Goal: Contribute content

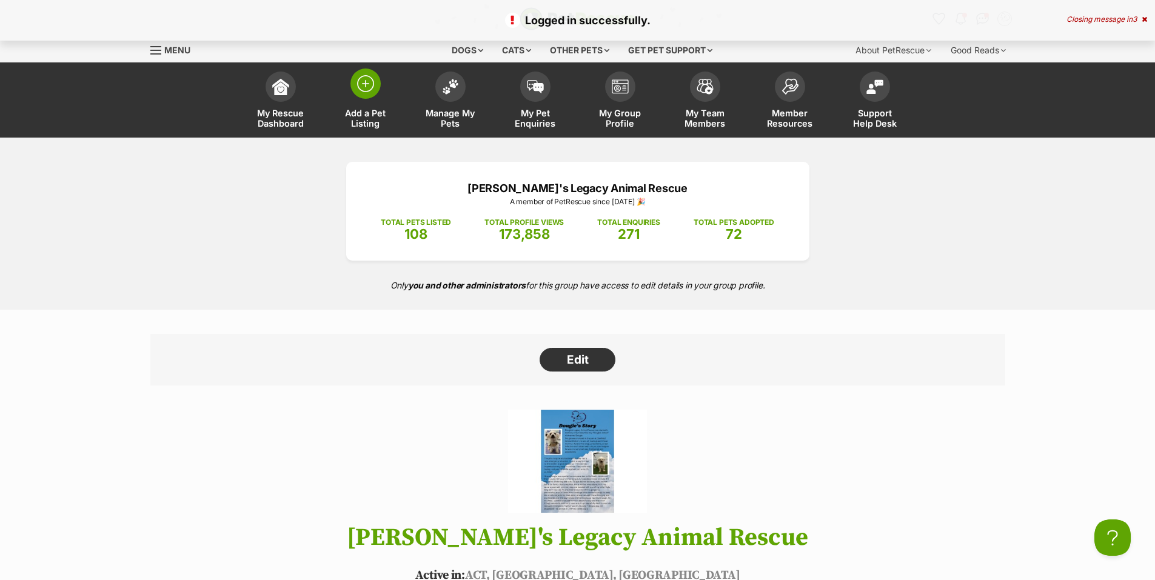
click at [365, 89] on img at bounding box center [365, 83] width 17 height 17
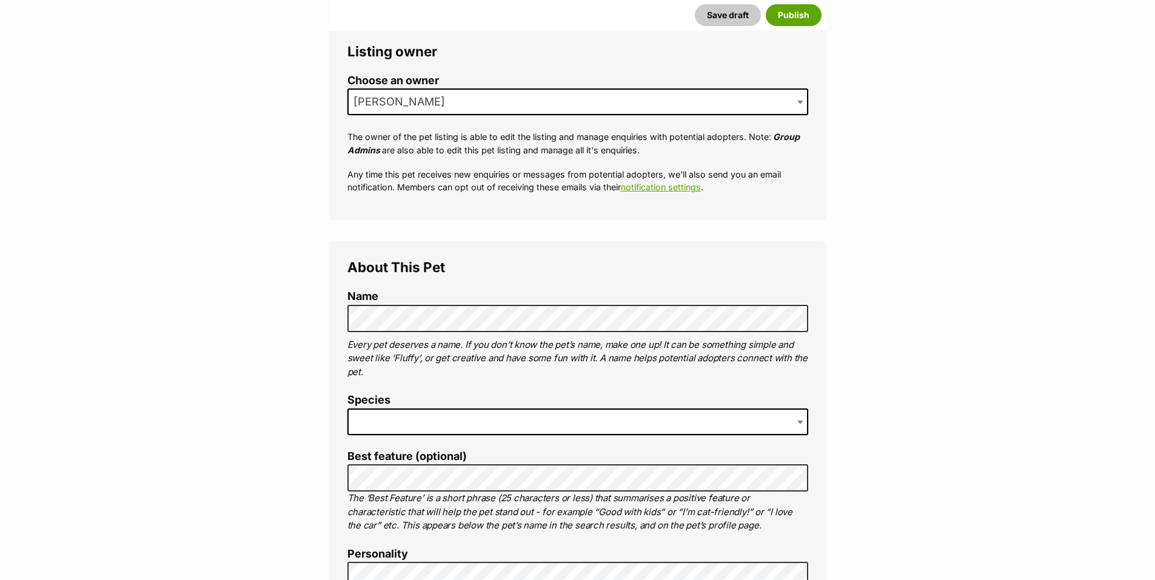
scroll to position [223, 0]
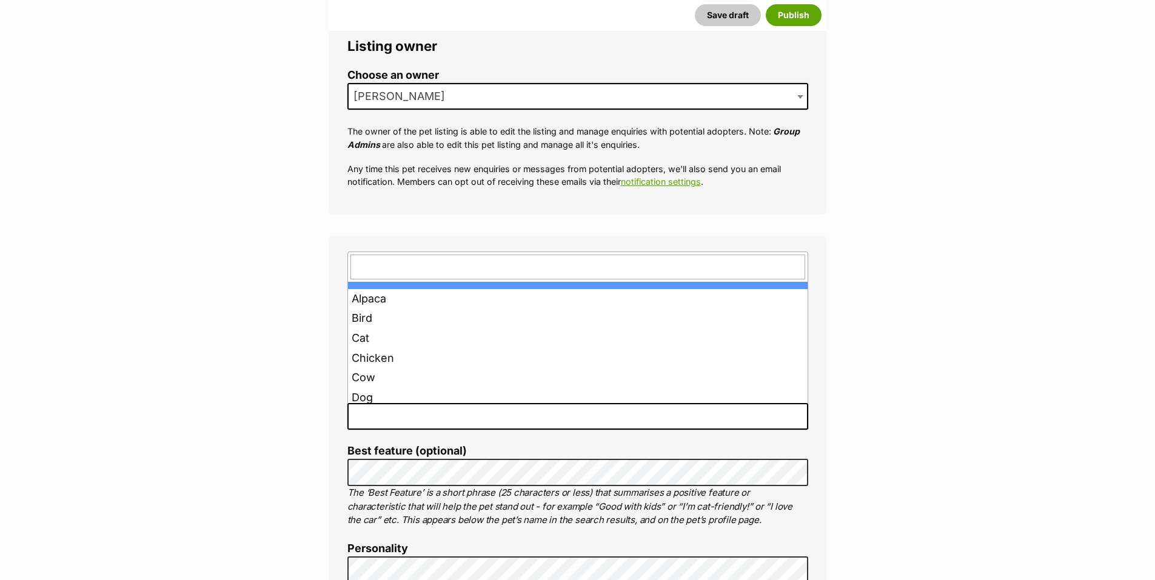
click at [441, 420] on span at bounding box center [577, 416] width 461 height 27
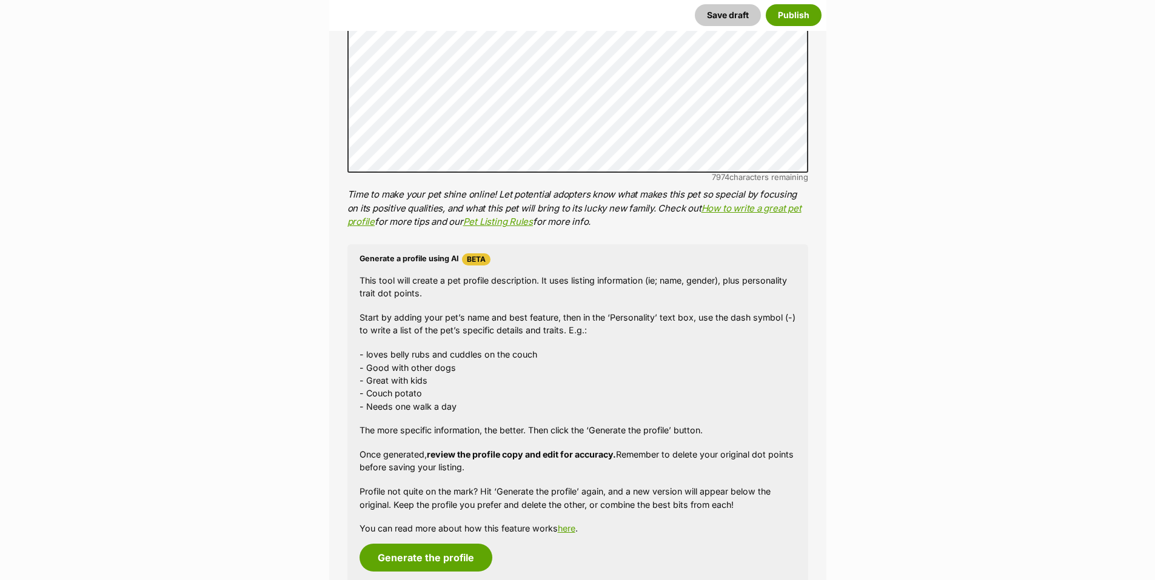
scroll to position [890, 0]
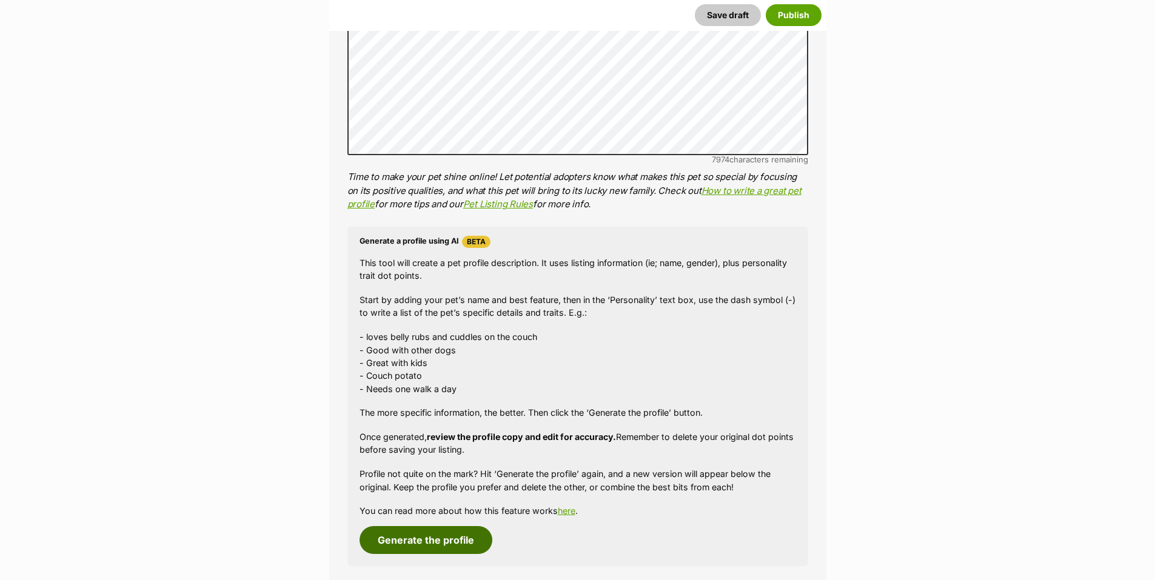
click at [426, 542] on button "Generate the profile" at bounding box center [426, 540] width 133 height 28
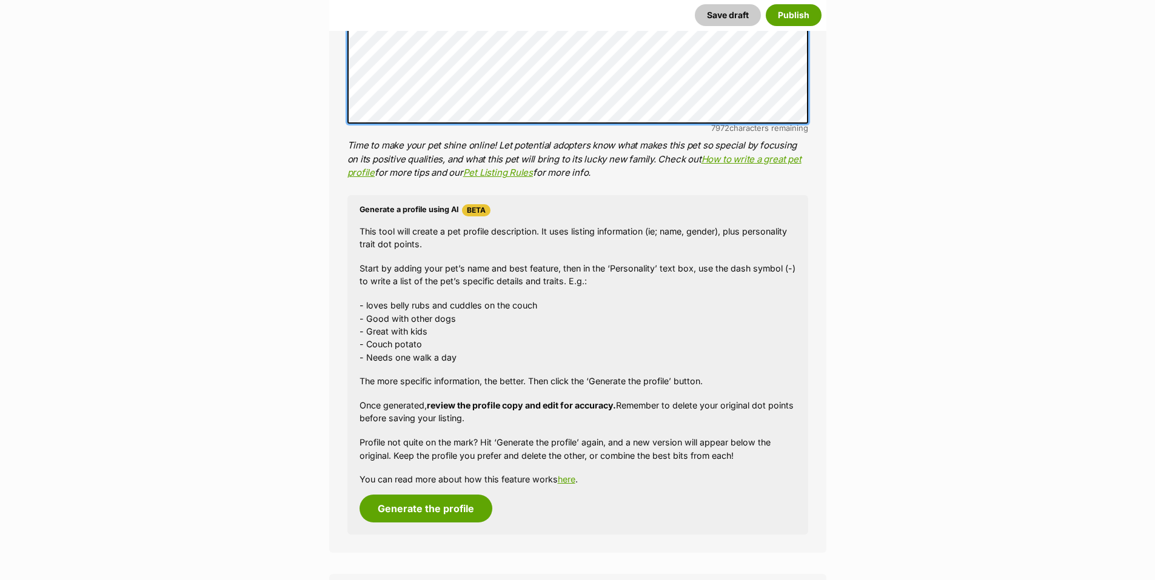
scroll to position [1067, 0]
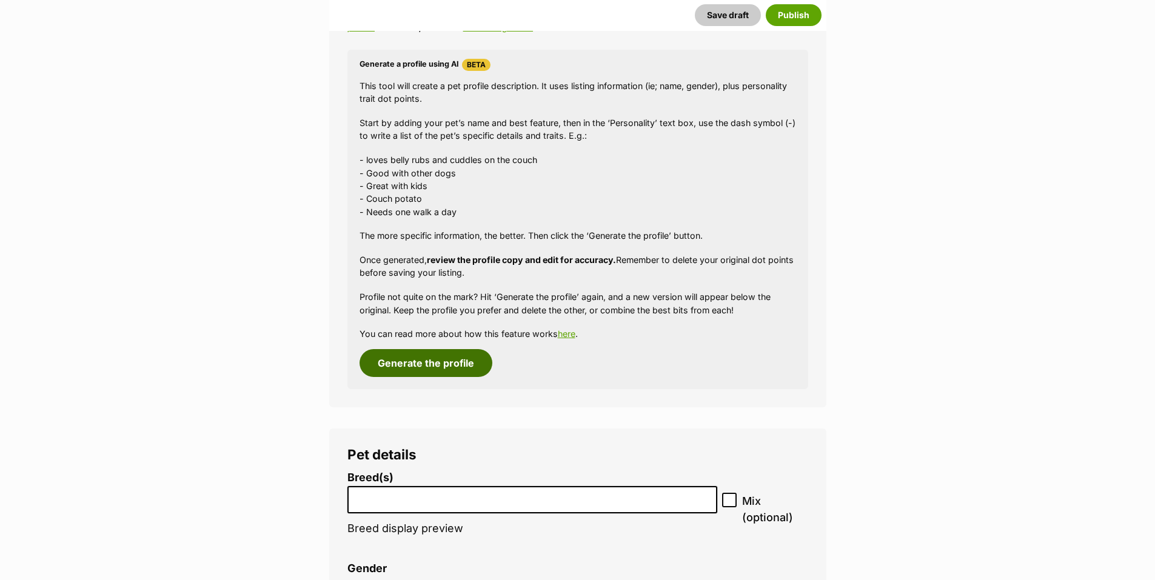
click at [411, 359] on button "Generate the profile" at bounding box center [426, 363] width 133 height 28
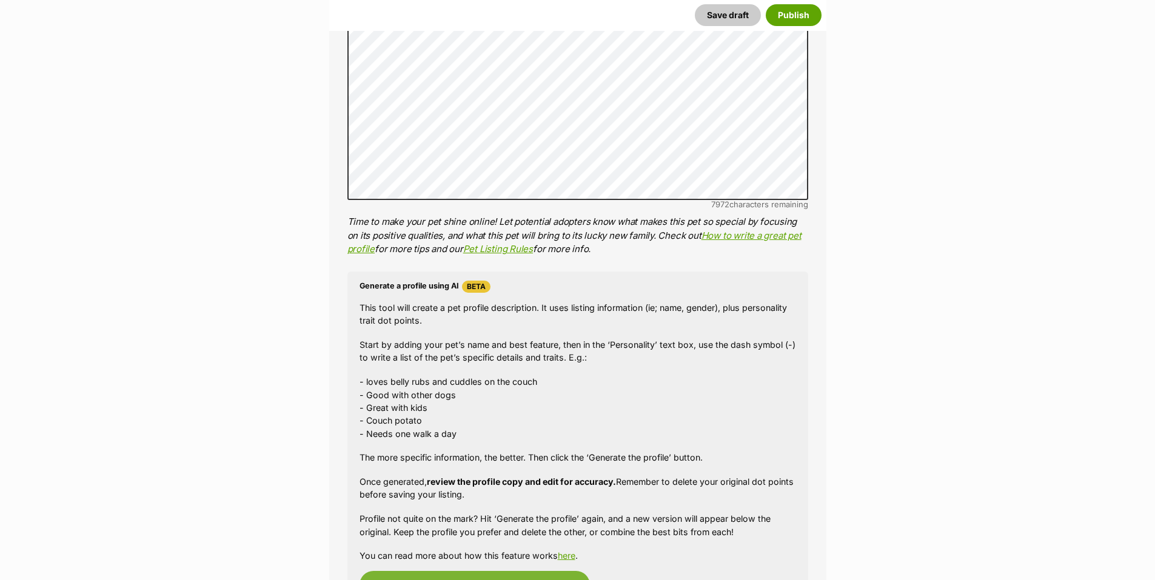
scroll to position [622, 0]
